Goal: Information Seeking & Learning: Understand process/instructions

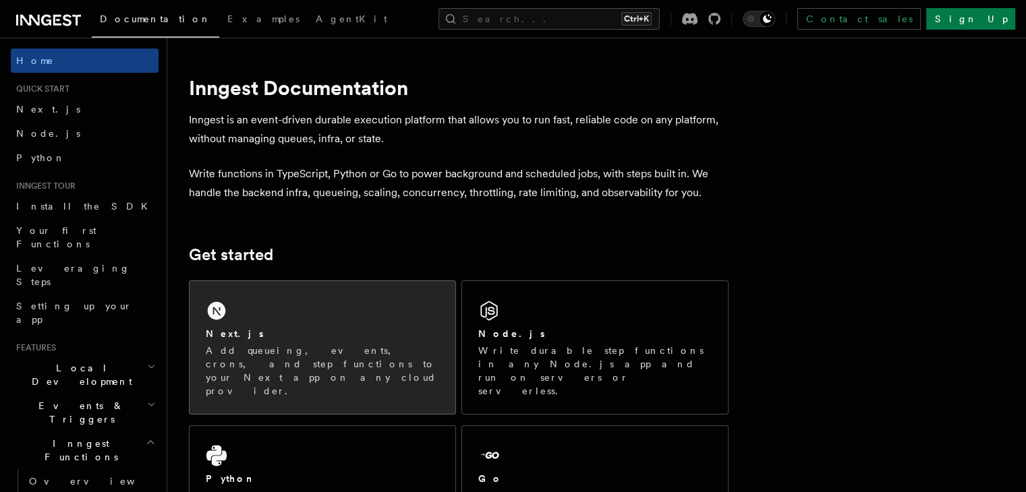
click at [326, 322] on div "Next.js Add queueing, events, crons, and step functions to your Next app on any…" at bounding box center [322, 347] width 266 height 133
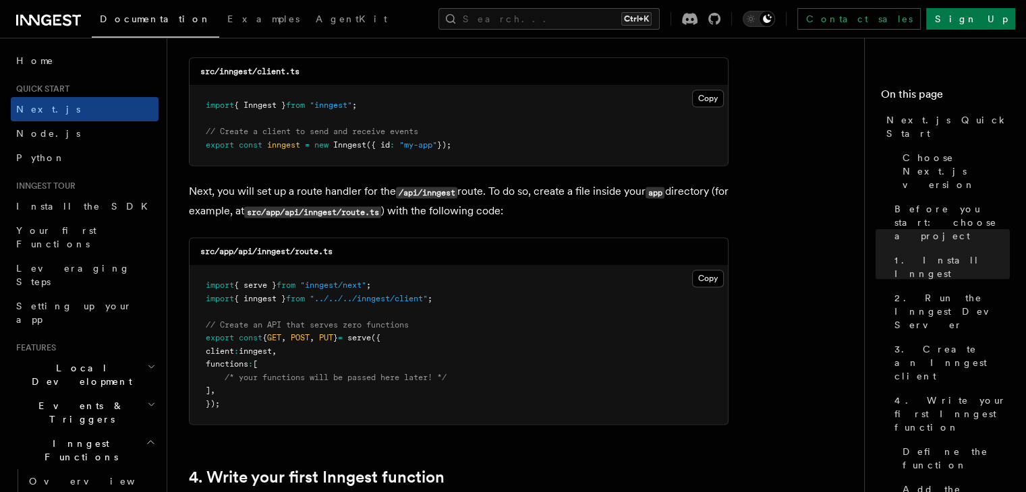
scroll to position [1753, 0]
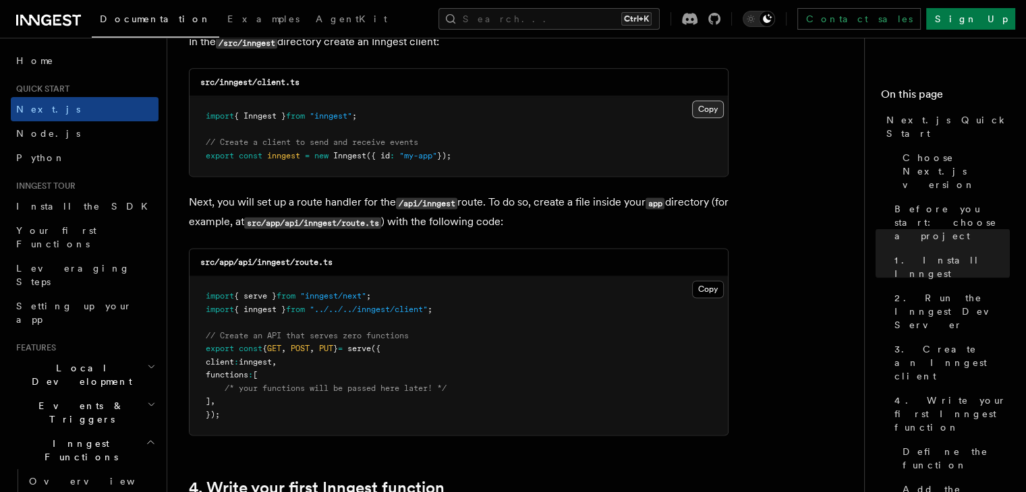
click at [713, 110] on button "Copy Copied" at bounding box center [708, 109] width 32 height 18
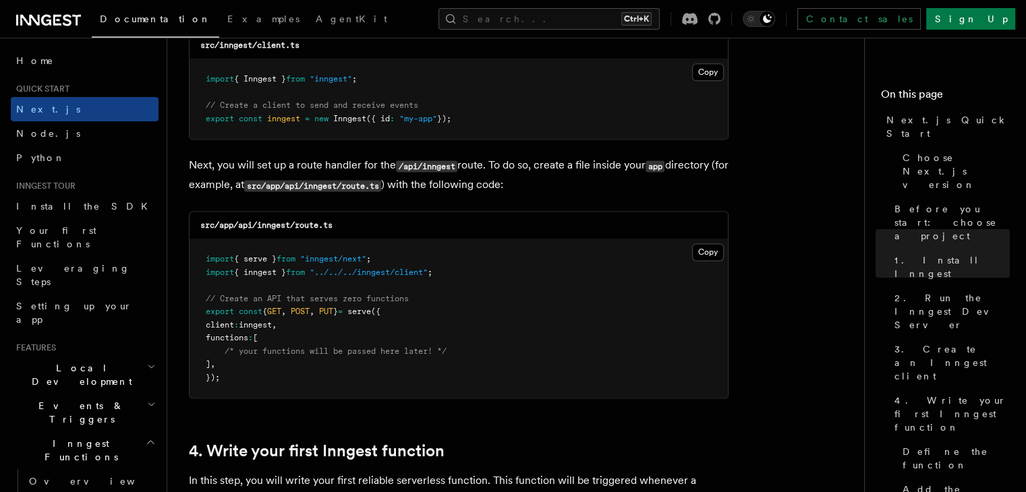
scroll to position [1820, 0]
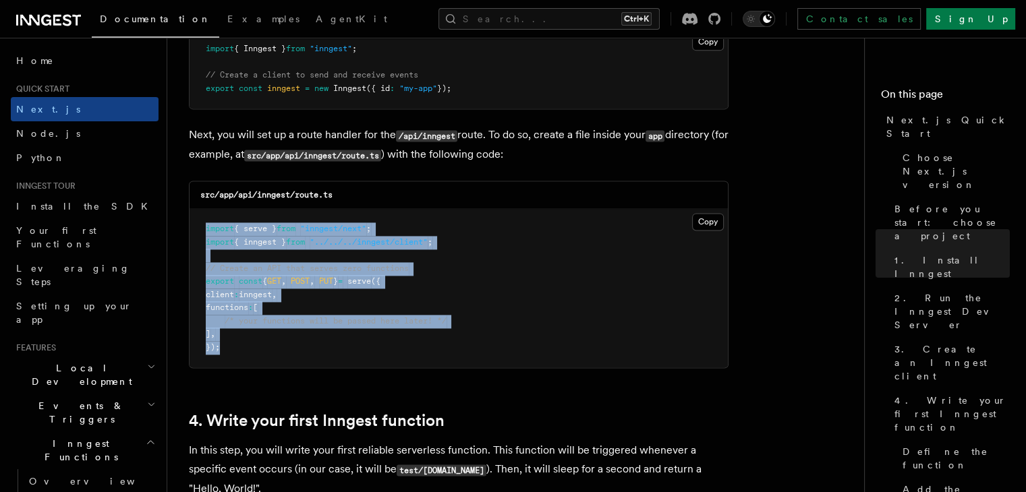
drag, startPoint x: 241, startPoint y: 353, endPoint x: 185, endPoint y: 231, distance: 133.6
copy code "import { serve } from "inngest/next" ; import { inngest } from "../../../innges…"
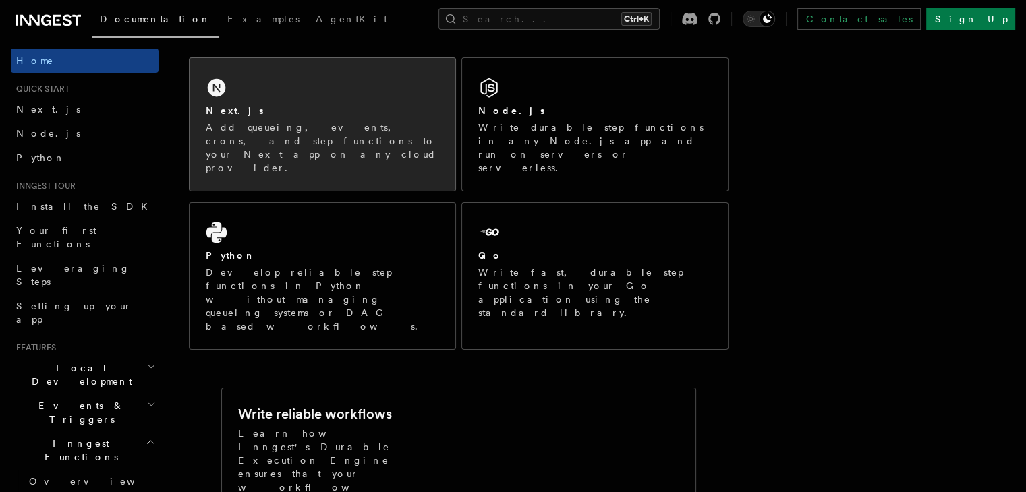
scroll to position [202, 0]
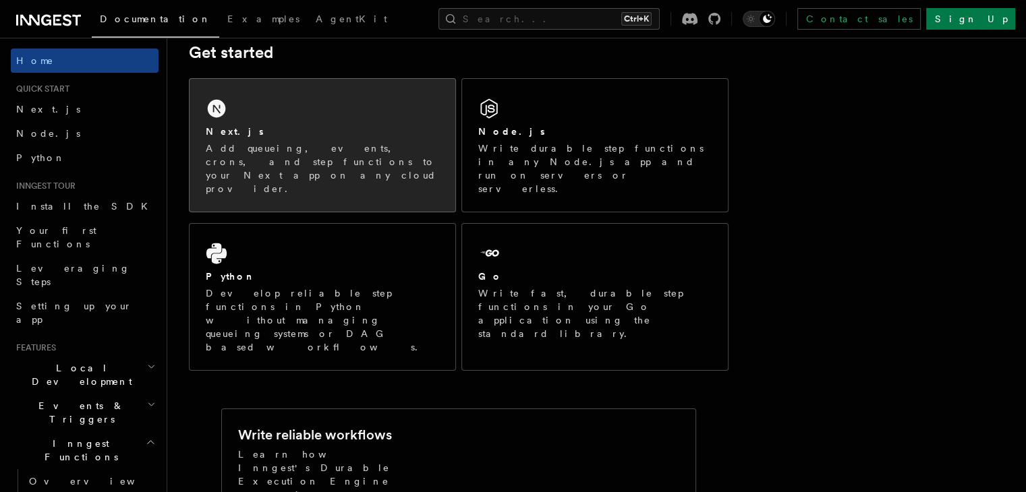
click at [383, 136] on div "Next.js" at bounding box center [322, 132] width 233 height 14
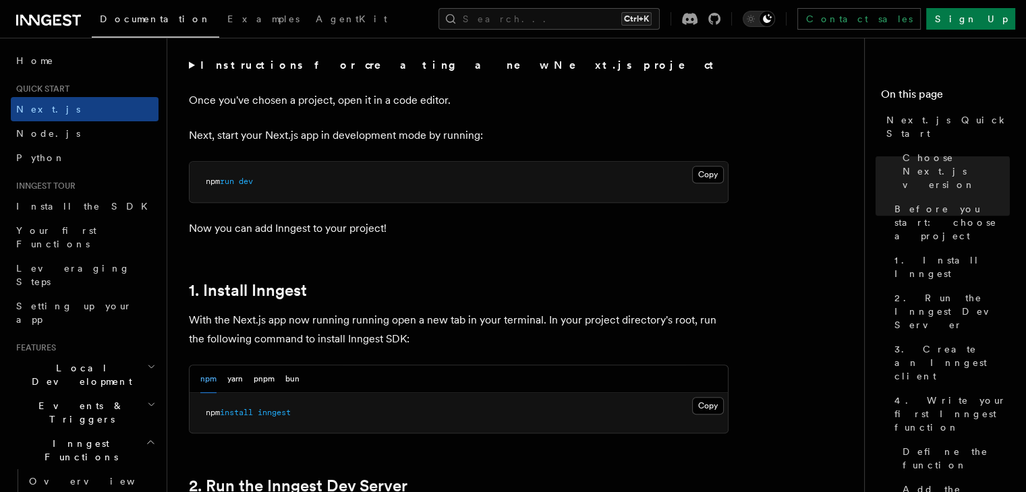
scroll to position [607, 0]
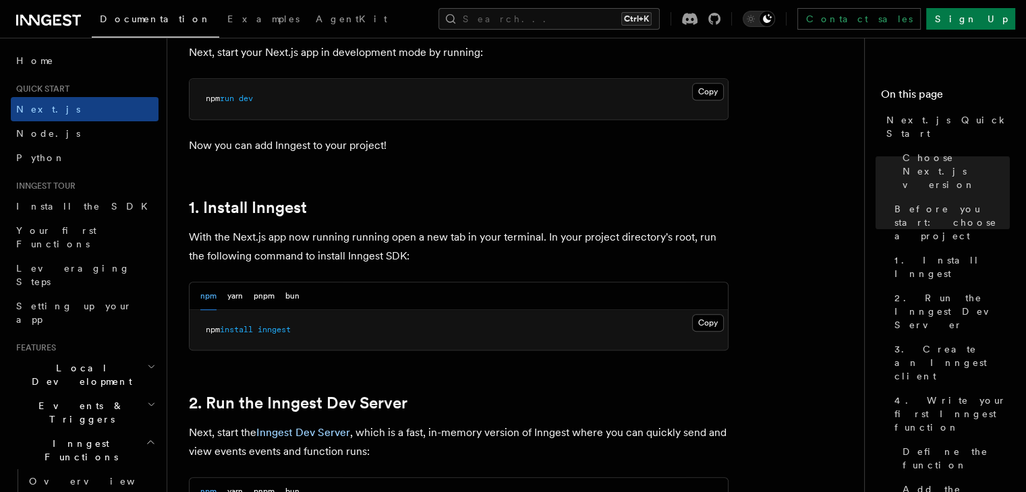
click at [258, 322] on pre "npm install inngest" at bounding box center [458, 330] width 538 height 40
copy article "npm install inngest"
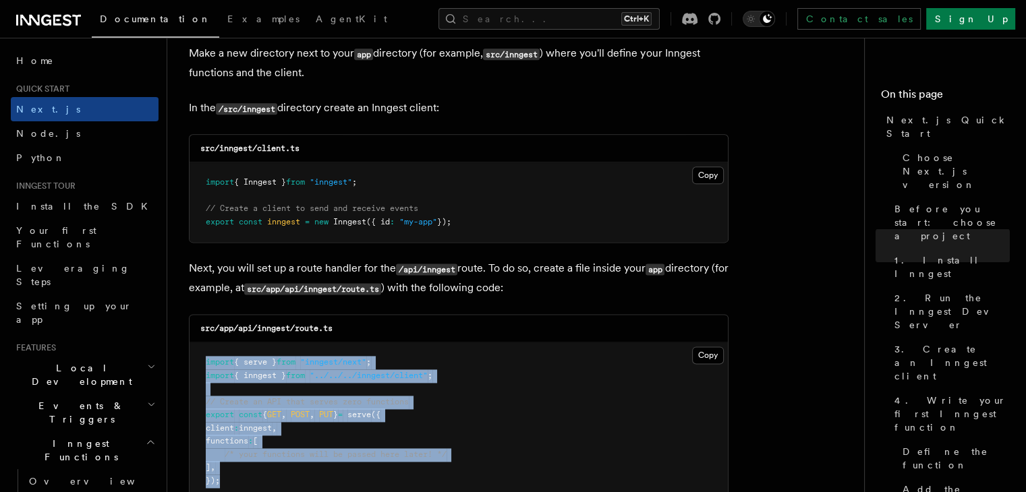
scroll to position [1686, 0]
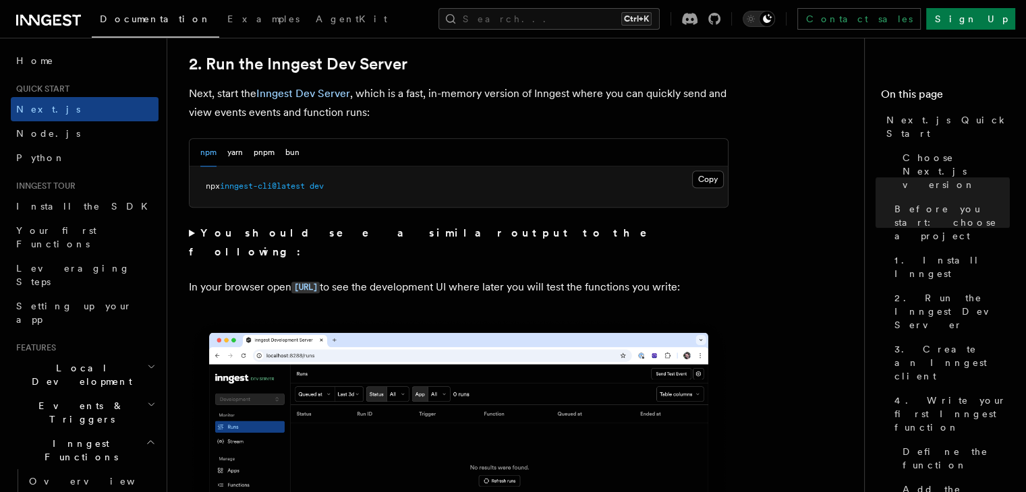
scroll to position [1079, 0]
